Goal: Communication & Community: Answer question/provide support

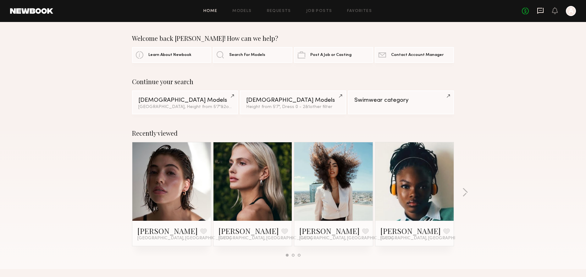
click at [541, 11] on icon at bounding box center [540, 10] width 7 height 7
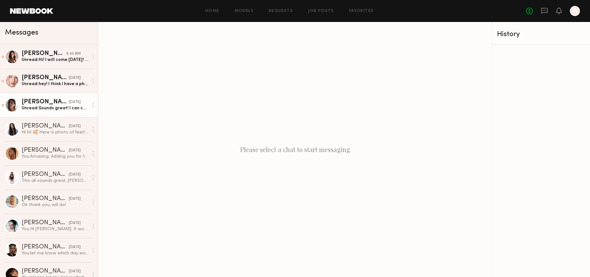
click at [35, 111] on div "Unread: Sounds great! I can come anytime ?" at bounding box center [55, 108] width 67 height 6
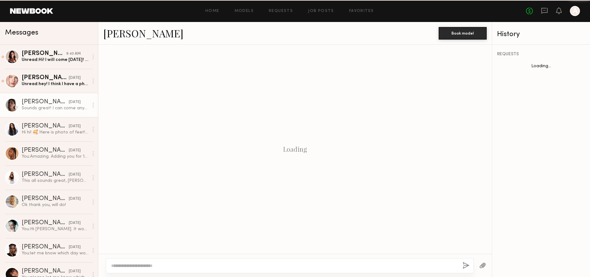
scroll to position [330, 0]
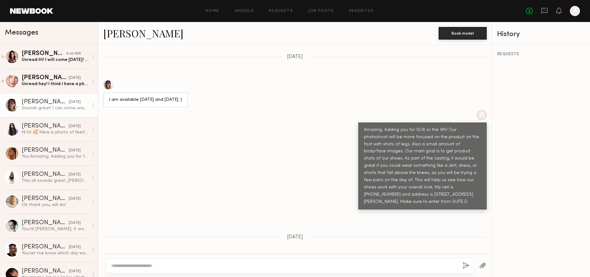
click at [145, 264] on textarea at bounding box center [284, 266] width 347 height 6
type textarea "*"
click at [147, 267] on textarea at bounding box center [284, 266] width 347 height 6
type textarea "**********"
click at [465, 265] on button "button" at bounding box center [466, 266] width 7 height 8
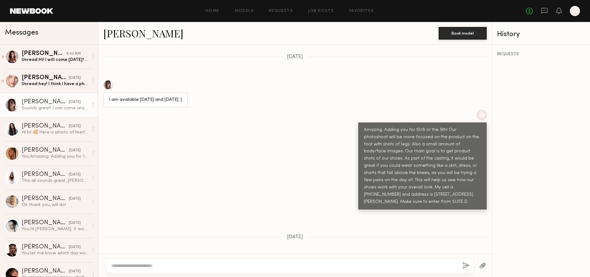
scroll to position [456, 0]
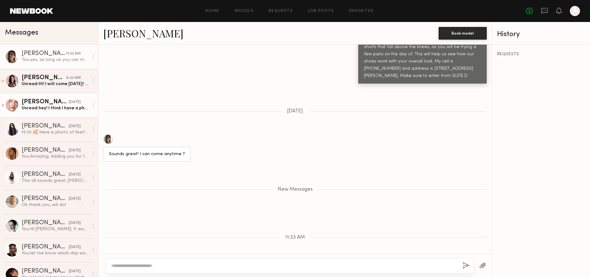
click at [40, 103] on div "Anastasiia M." at bounding box center [45, 102] width 47 height 6
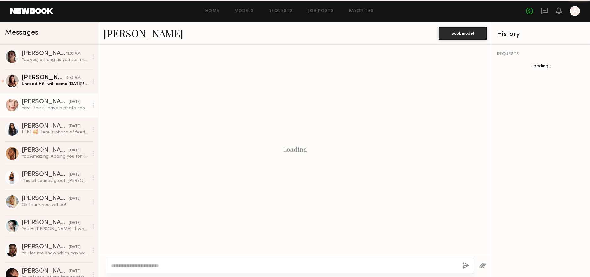
scroll to position [439, 0]
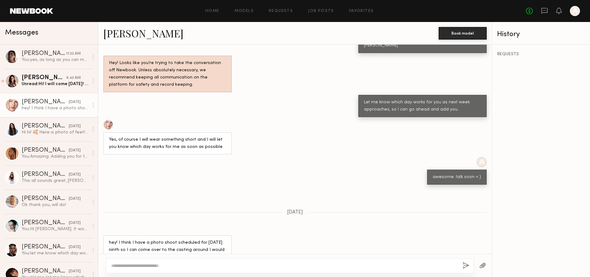
click at [150, 263] on textarea at bounding box center [284, 266] width 347 height 6
type textarea "**********"
click at [466, 265] on button "button" at bounding box center [466, 266] width 7 height 8
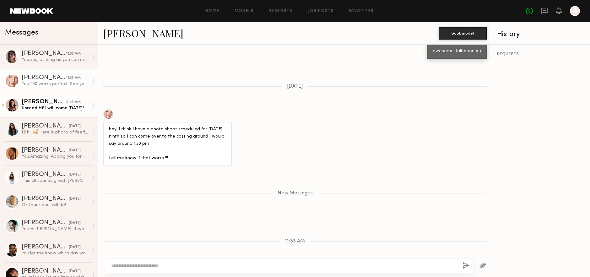
click at [59, 103] on div "Sofi S." at bounding box center [44, 102] width 45 height 6
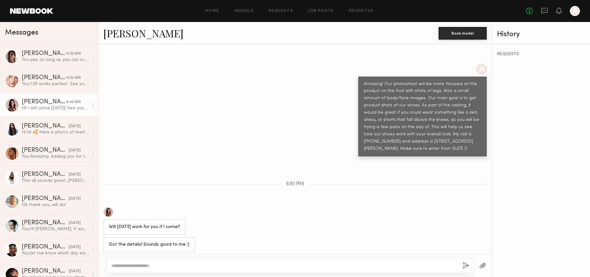
scroll to position [488, 0]
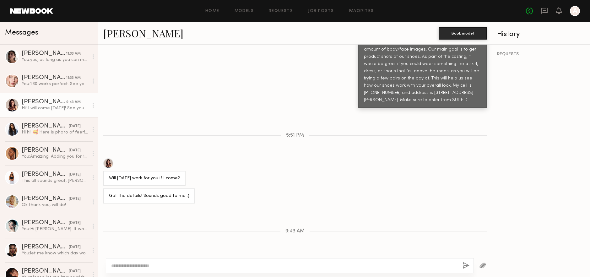
drag, startPoint x: 147, startPoint y: 150, endPoint x: 180, endPoint y: 150, distance: 33.0
click at [180, 175] on div "Will Thursday work for you if I come?" at bounding box center [144, 178] width 71 height 7
click at [144, 188] on div "Got the details! Sounds good to me :)" at bounding box center [149, 195] width 92 height 15
click at [130, 258] on div "Hi! I will come on Wednesday! See you then. Hope it works for you too 🤍" at bounding box center [167, 265] width 117 height 14
click at [159, 258] on div "Hi! I will come on Wednesday! See you then. Hope it works for you too 🤍" at bounding box center [167, 265] width 117 height 14
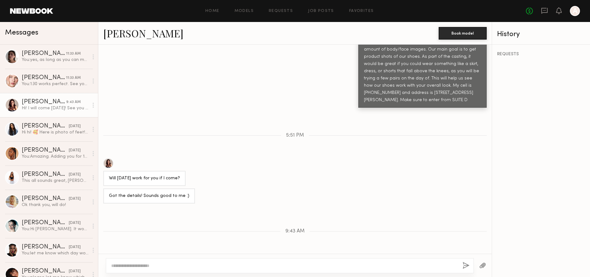
click at [144, 266] on textarea at bounding box center [284, 266] width 347 height 6
type textarea "**********"
click at [463, 265] on button "button" at bounding box center [466, 266] width 7 height 8
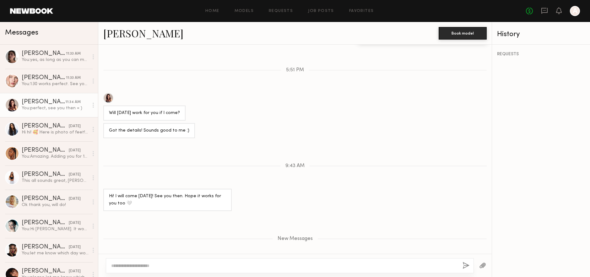
click at [50, 108] on div "You: perfect, see you then = )" at bounding box center [55, 108] width 67 height 6
click at [116, 37] on link "Sofi S." at bounding box center [143, 33] width 80 height 14
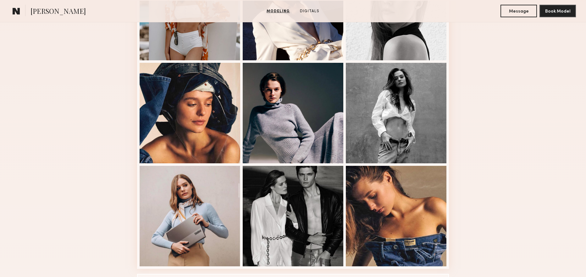
scroll to position [384, 0]
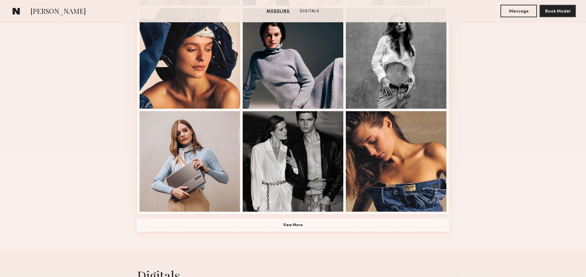
click at [289, 228] on button "View More" at bounding box center [293, 225] width 312 height 13
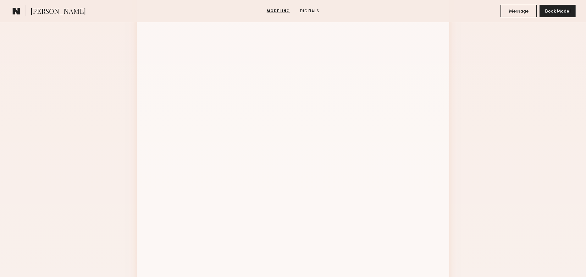
scroll to position [782, 0]
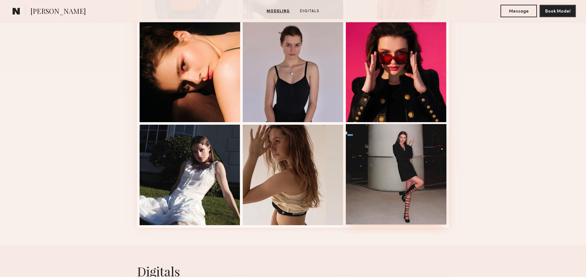
click at [400, 157] on div at bounding box center [396, 174] width 101 height 101
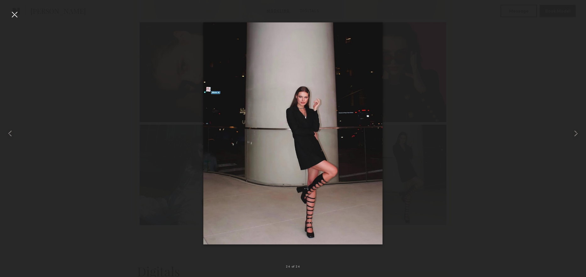
click at [16, 14] on div at bounding box center [14, 14] width 10 height 10
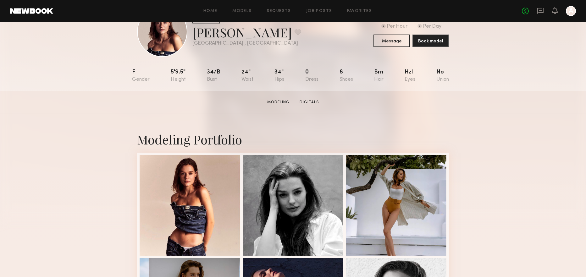
scroll to position [0, 0]
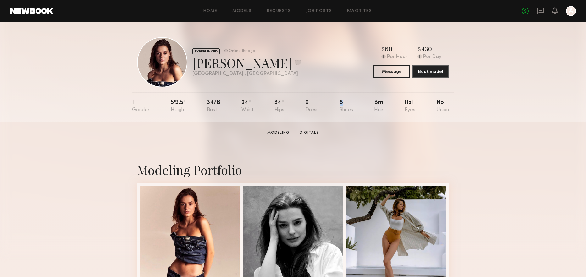
drag, startPoint x: 338, startPoint y: 101, endPoint x: 342, endPoint y: 101, distance: 4.4
click at [342, 101] on nb-model-profile-props "F 5'9.5" 34/b 24" 34" 0 8 Brn Hzl No" at bounding box center [293, 106] width 322 height 29
click at [343, 114] on div "F 5'9.5" 34/b 24" 34" 0 8 Brn Hzl No" at bounding box center [290, 106] width 317 height 29
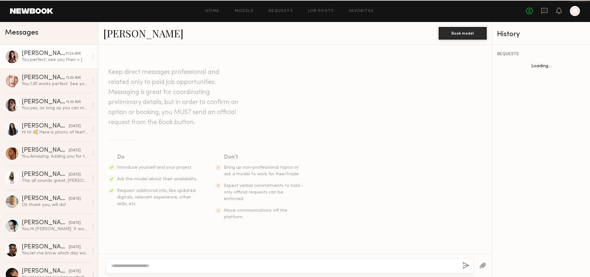
scroll to position [505, 0]
